Goal: Find specific page/section: Find specific page/section

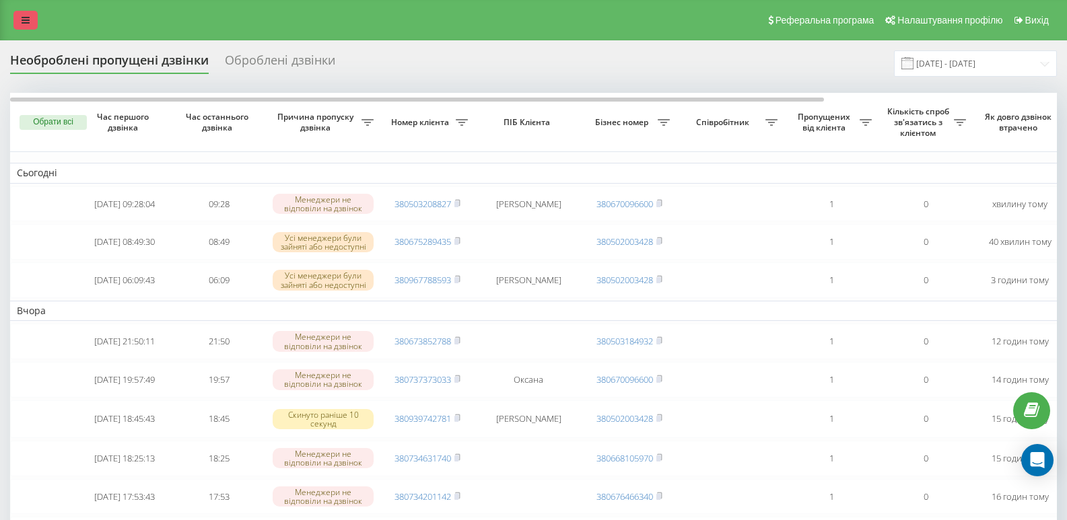
click at [26, 17] on icon at bounding box center [26, 19] width 8 height 9
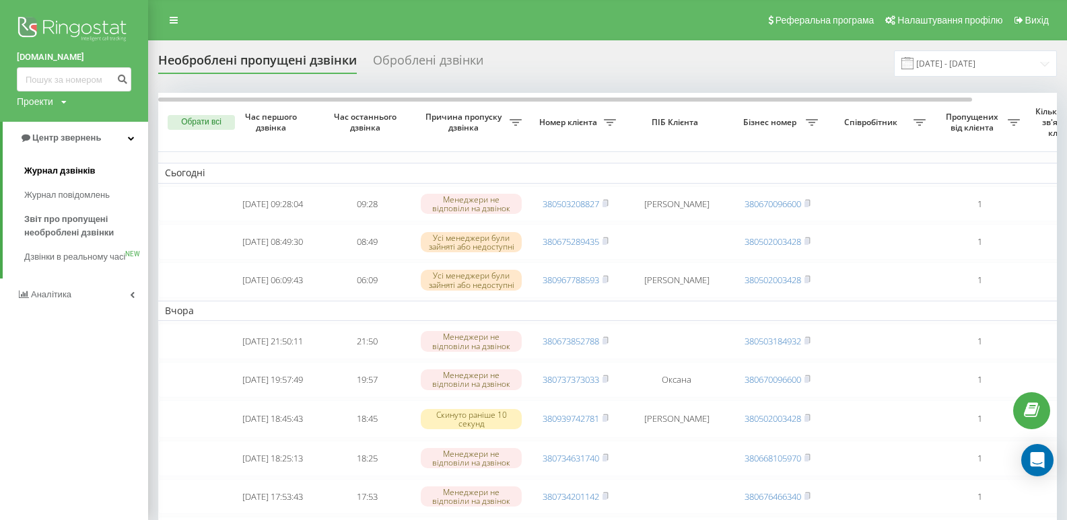
click at [63, 170] on span "Журнал дзвінків" at bounding box center [59, 170] width 71 height 13
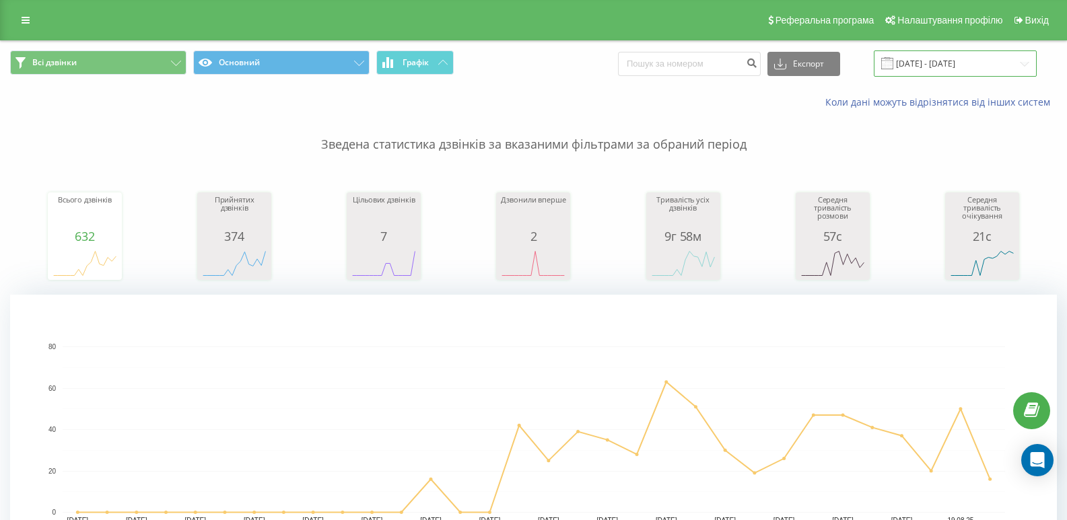
click at [951, 57] on input "[DATE] - [DATE]" at bounding box center [955, 63] width 163 height 26
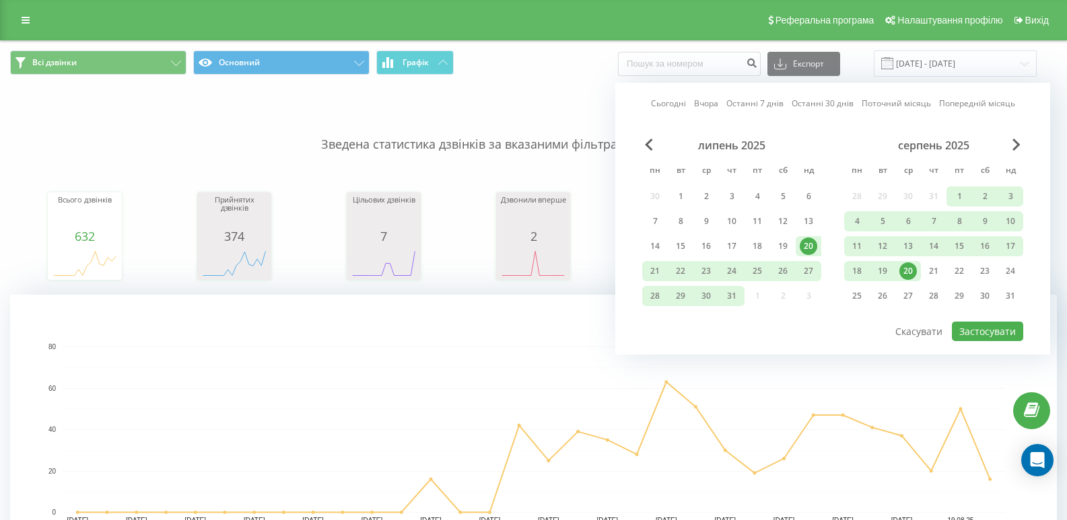
click at [912, 270] on div "20" at bounding box center [907, 270] width 17 height 17
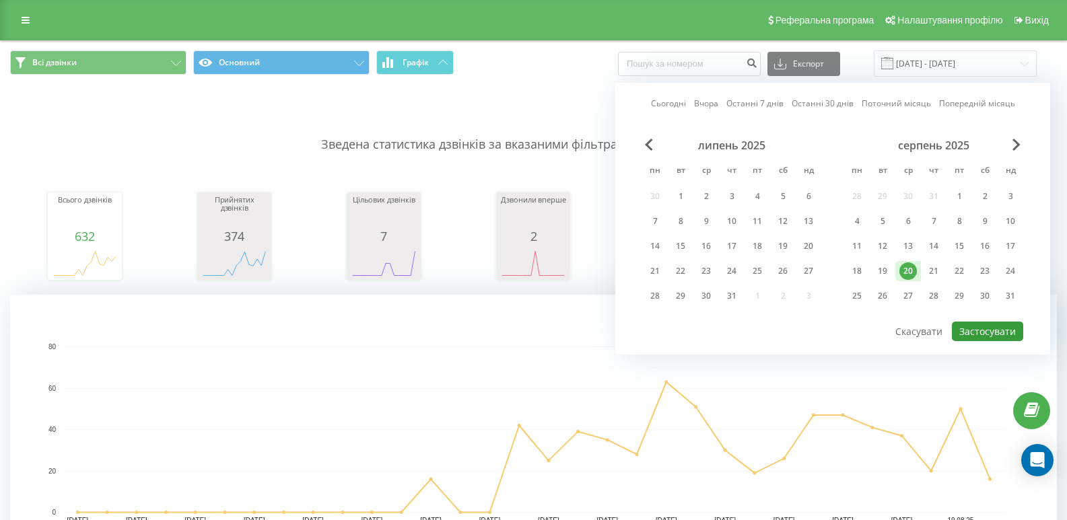
click at [979, 326] on button "Застосувати" at bounding box center [987, 332] width 71 height 20
type input "[DATE] - [DATE]"
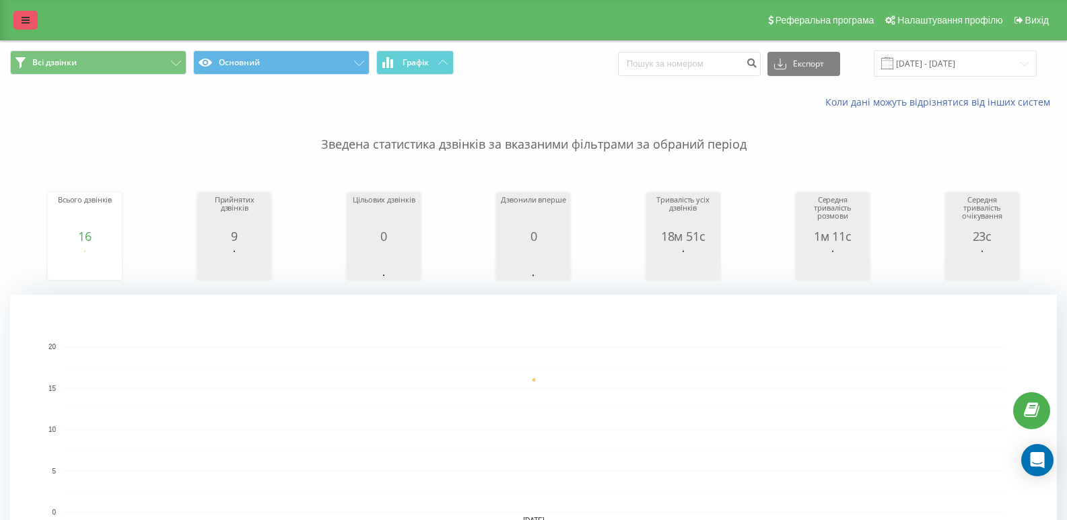
click at [15, 11] on link at bounding box center [25, 20] width 24 height 19
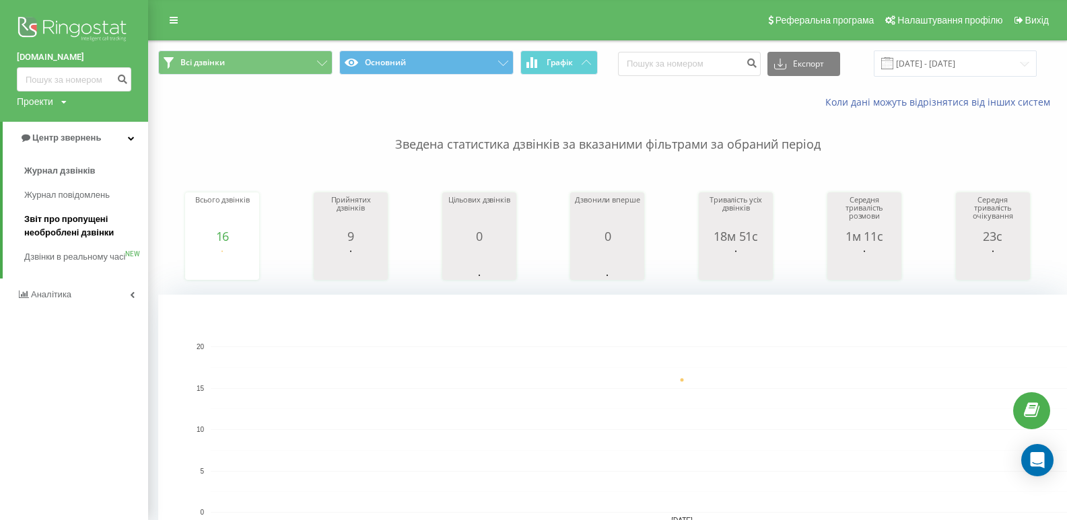
click at [57, 224] on span "Звіт про пропущені необроблені дзвінки" at bounding box center [82, 226] width 117 height 27
